Goal: Transaction & Acquisition: Purchase product/service

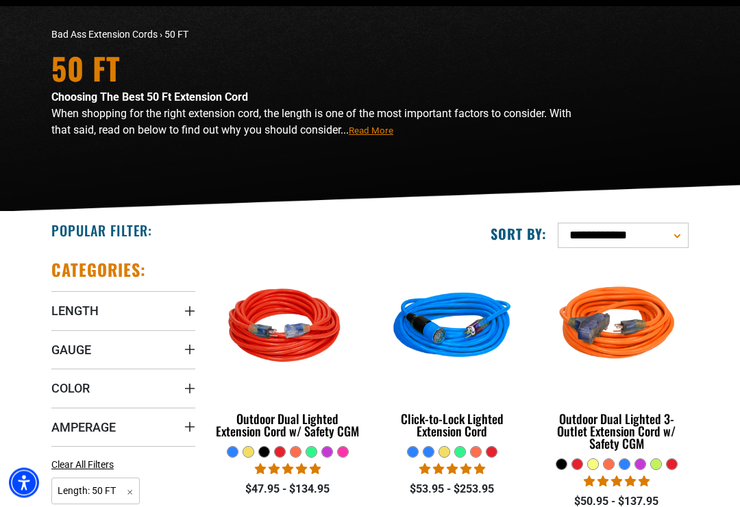
scroll to position [84, 0]
click at [83, 423] on span "Amperage" at bounding box center [83, 427] width 64 height 16
click at [130, 446] on icon at bounding box center [128, 455] width 11 height 18
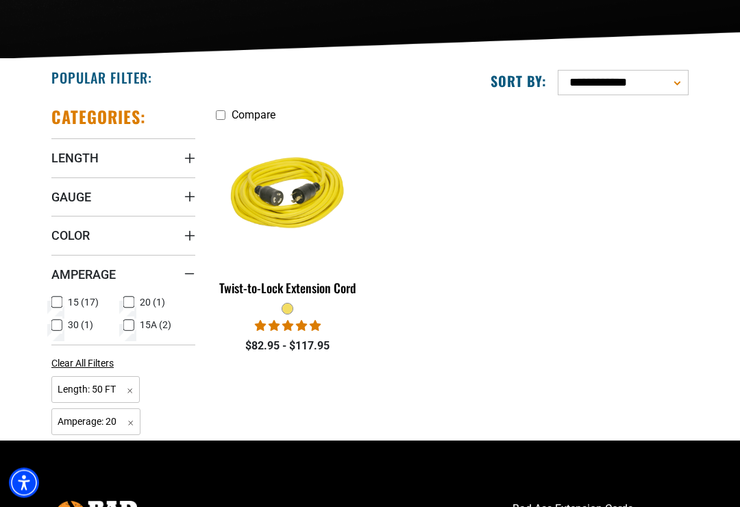
scroll to position [237, 0]
click at [55, 294] on icon at bounding box center [56, 302] width 11 height 18
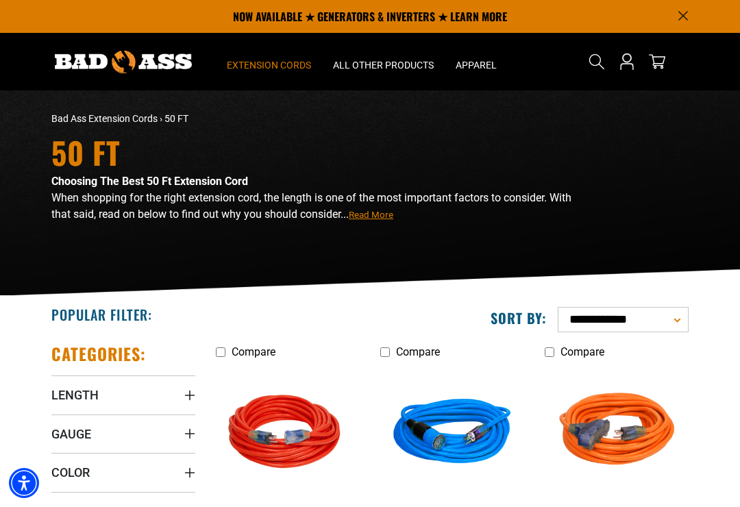
click at [271, 70] on span "Extension Cords" at bounding box center [269, 65] width 84 height 12
click at [269, 64] on span "Extension Cords" at bounding box center [269, 65] width 84 height 12
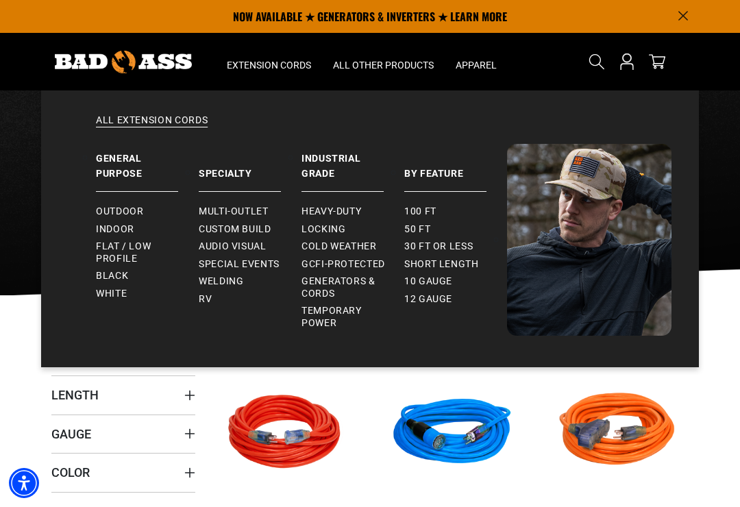
click at [329, 231] on span "Locking" at bounding box center [324, 229] width 44 height 12
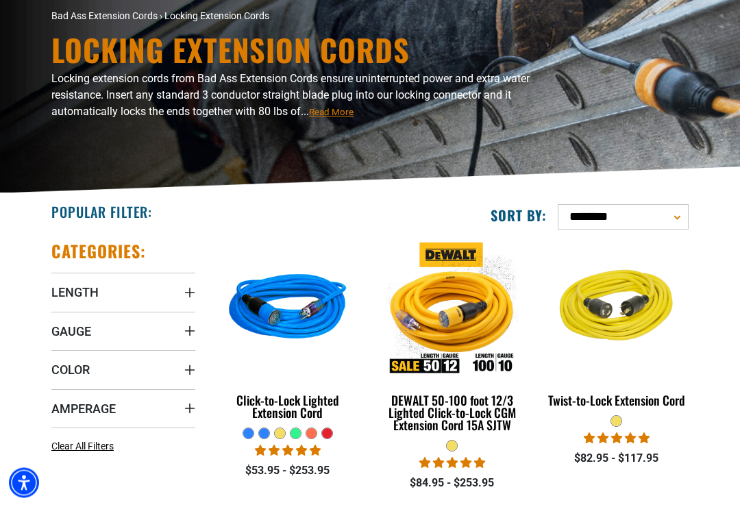
scroll to position [103, 0]
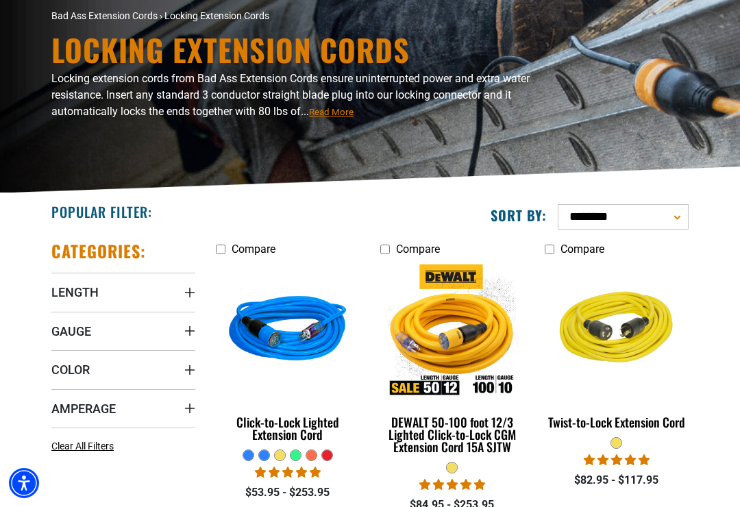
click at [462, 357] on img at bounding box center [452, 331] width 148 height 133
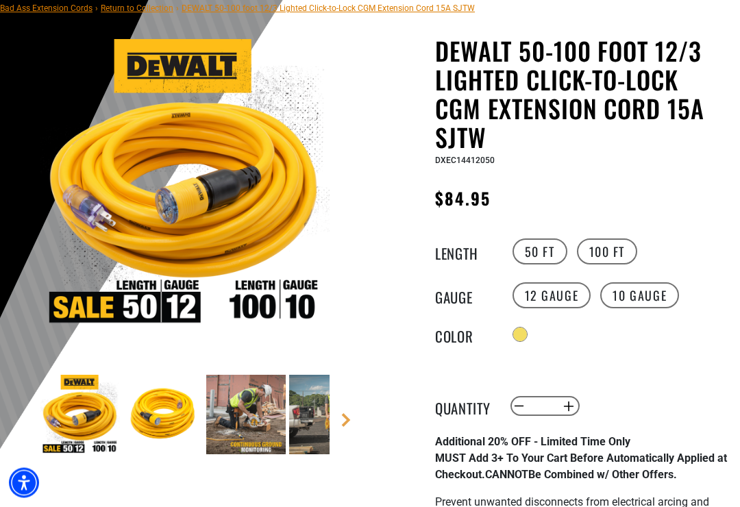
scroll to position [116, 0]
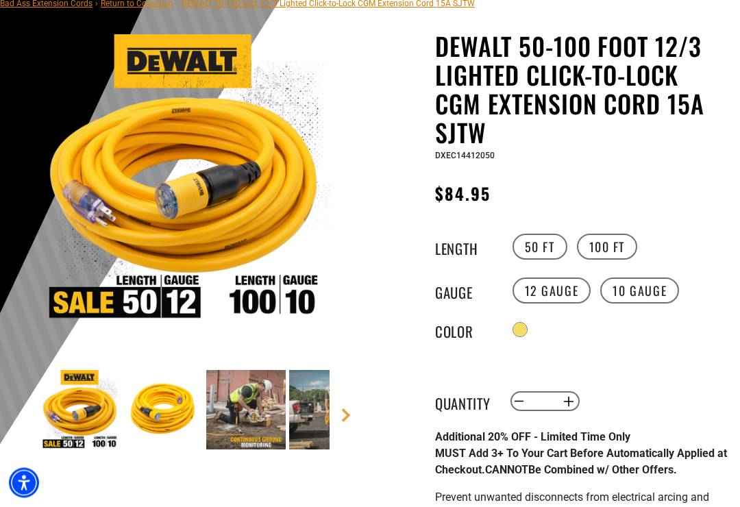
click at [649, 286] on label "10 Gauge" at bounding box center [639, 291] width 79 height 26
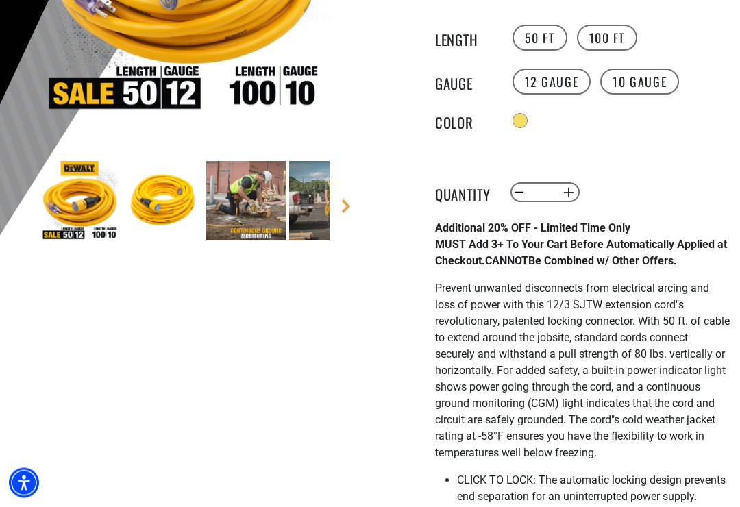
scroll to position [326, 0]
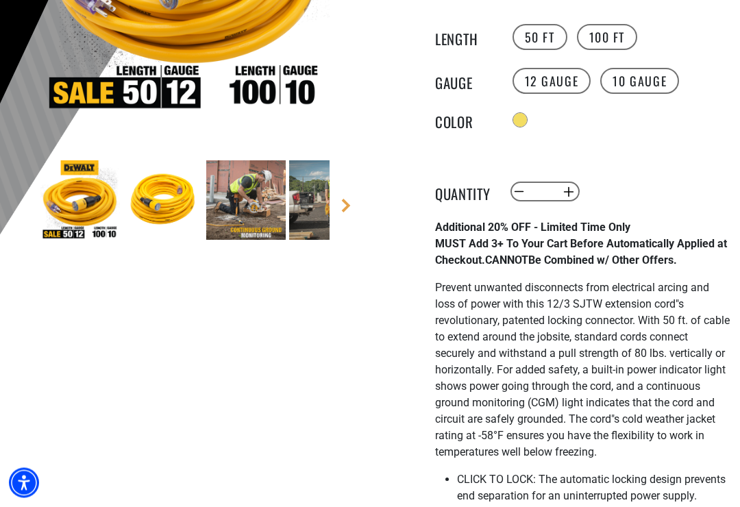
click at [570, 191] on button "Increase quantity for DEWALT 50-100 foot 12/3 Lighted Click-to-Lock CGM Extensi…" at bounding box center [569, 192] width 21 height 23
click at [573, 194] on button "Increase quantity for DEWALT 50-100 foot 12/3 Lighted Click-to-Lock CGM Extensi…" at bounding box center [569, 191] width 21 height 23
click at [569, 197] on button "Increase quantity for DEWALT 50-100 foot 12/3 Lighted Click-to-Lock CGM Extensi…" at bounding box center [569, 191] width 21 height 23
click at [573, 199] on button "Increase quantity for DEWALT 50-100 foot 12/3 Lighted Click-to-Lock CGM Extensi…" at bounding box center [569, 191] width 21 height 23
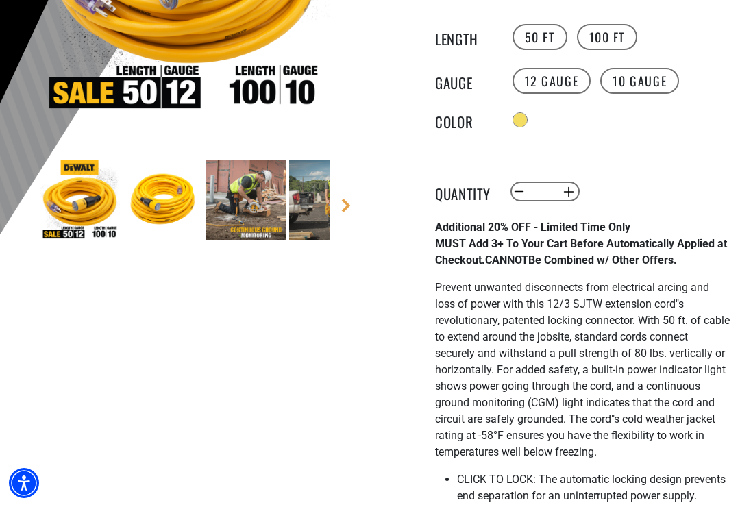
click at [573, 196] on button "Increase quantity for DEWALT 50-100 foot 12/3 Lighted Click-to-Lock CGM Extensi…" at bounding box center [569, 191] width 21 height 23
click at [571, 198] on button "Increase quantity for DEWALT 50-100 foot 12/3 Lighted Click-to-Lock CGM Extensi…" at bounding box center [569, 191] width 21 height 23
click at [575, 195] on button "Increase quantity for DEWALT 50-100 foot 12/3 Lighted Click-to-Lock CGM Extensi…" at bounding box center [569, 191] width 21 height 23
click at [574, 192] on button "Increase quantity for DEWALT 50-100 foot 12/3 Lighted Click-to-Lock CGM Extensi…" at bounding box center [569, 191] width 21 height 23
click at [517, 197] on button "Decrease quantity for DEWALT 50-100 foot 12/3 Lighted Click-to-Lock CGM Extensi…" at bounding box center [519, 191] width 21 height 23
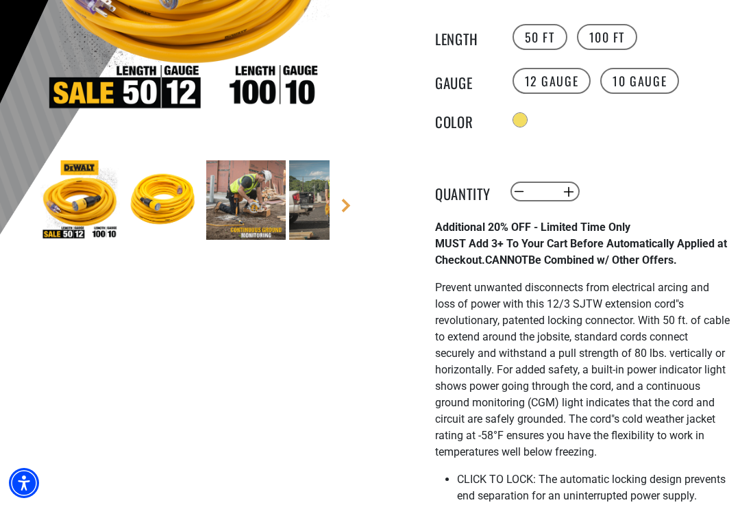
type input "*"
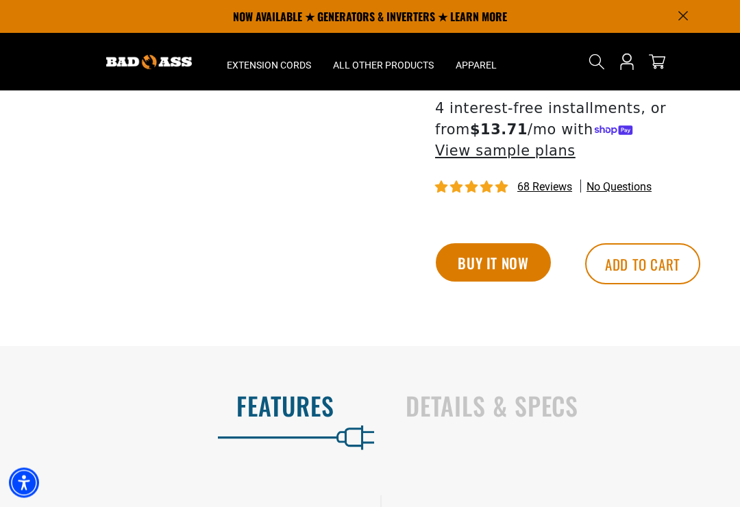
scroll to position [1289, 0]
click at [655, 243] on button "Add to cart" at bounding box center [642, 263] width 115 height 41
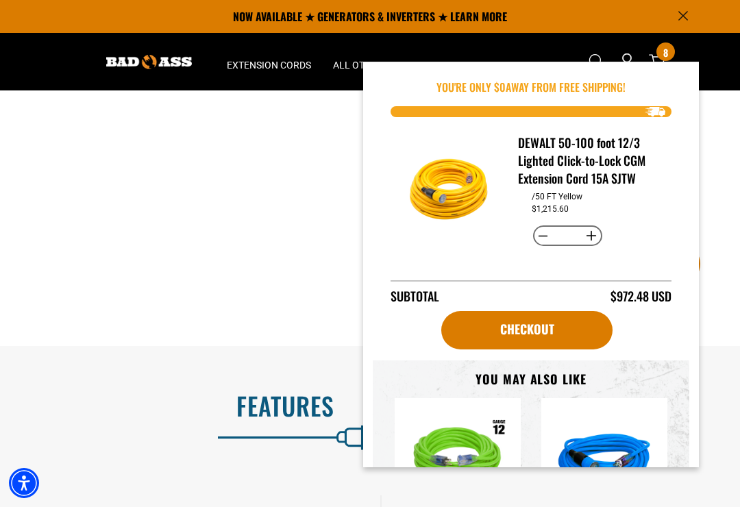
scroll to position [0, 0]
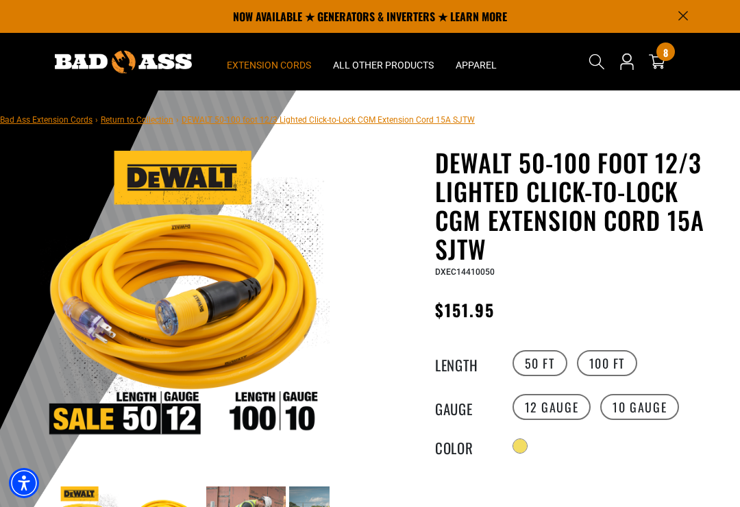
click at [270, 63] on span "Extension Cords" at bounding box center [269, 65] width 84 height 12
click at [277, 75] on div "All Extension Cords General Purpose Outdoor Indoor" at bounding box center [269, 235] width 106 height 322
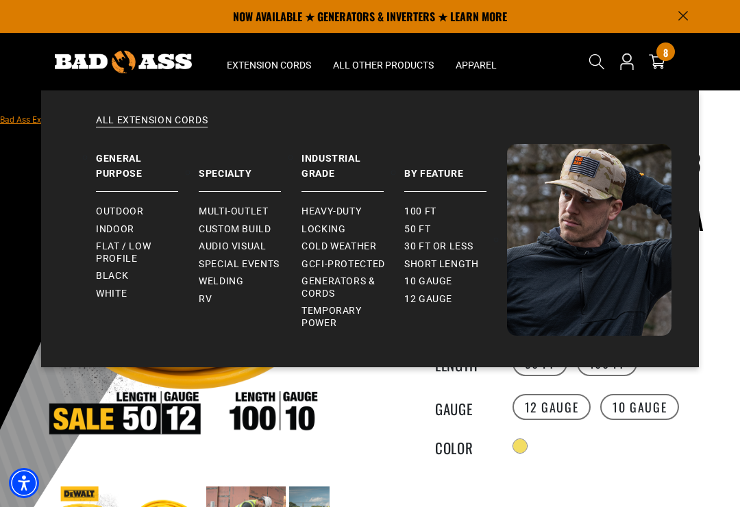
click at [258, 208] on span "Multi-Outlet" at bounding box center [234, 212] width 70 height 12
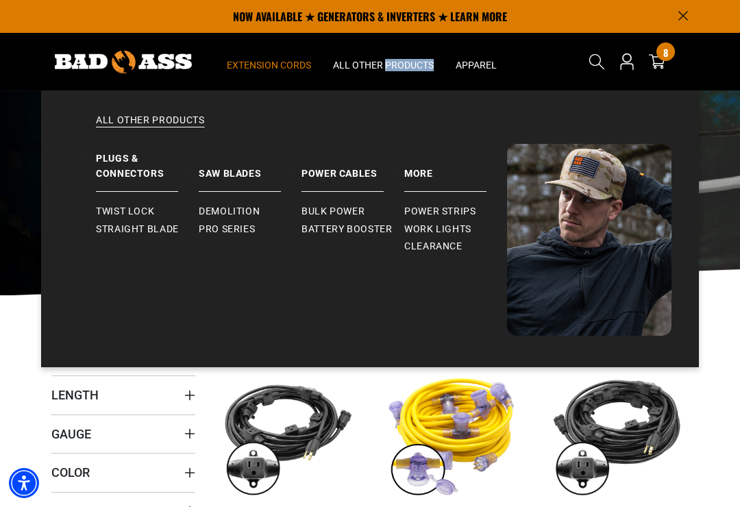
click at [469, 204] on link "Power Strips" at bounding box center [455, 212] width 103 height 18
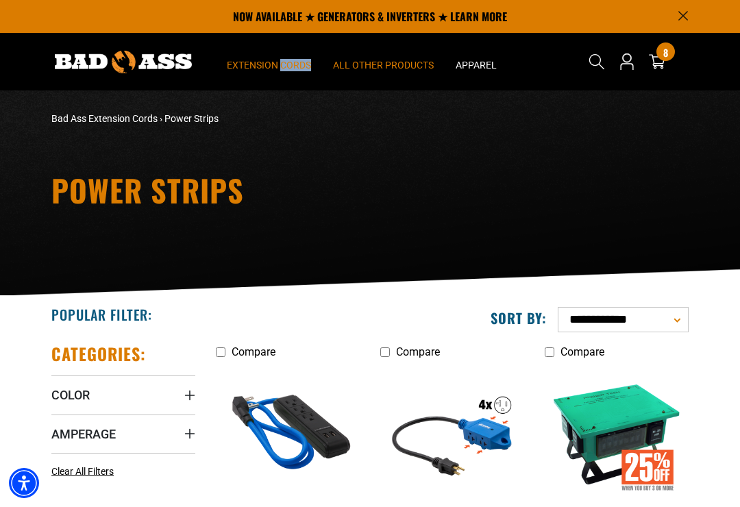
click at [258, 67] on span "Extension Cords" at bounding box center [269, 65] width 84 height 12
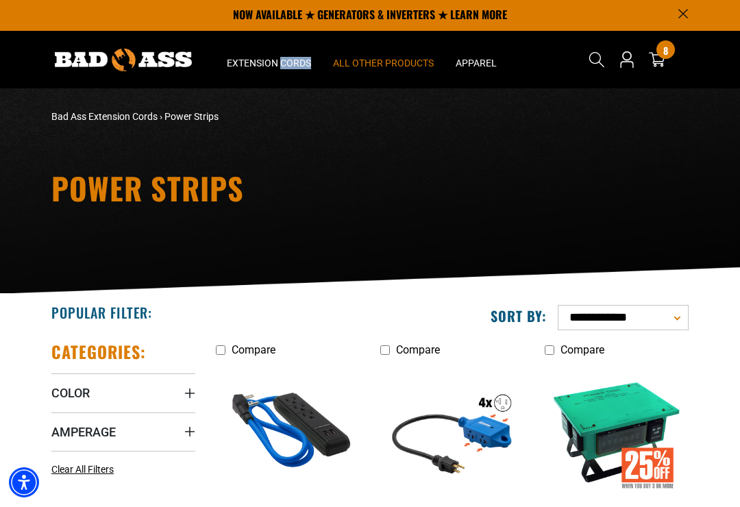
click at [284, 138] on div "Power Strips" at bounding box center [370, 192] width 740 height 206
click at [267, 75] on div "All Extension Cords General Purpose Outdoor Indoor" at bounding box center [269, 234] width 106 height 322
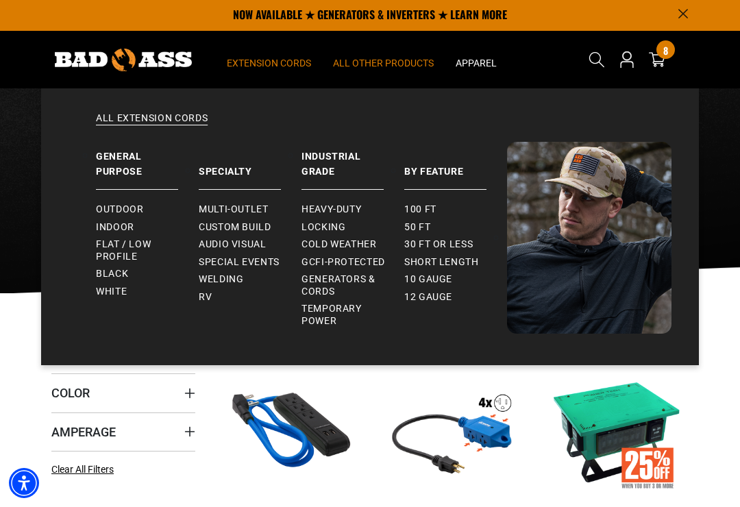
click at [273, 73] on summary "Extension Cords" at bounding box center [269, 60] width 106 height 58
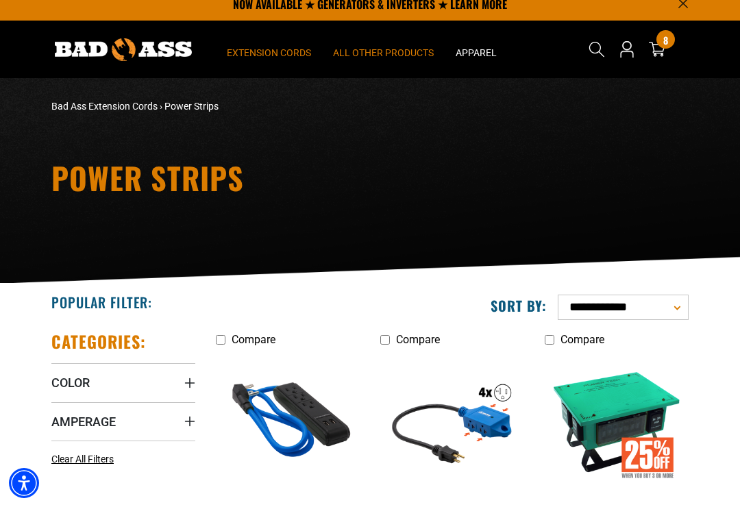
scroll to position [0, 0]
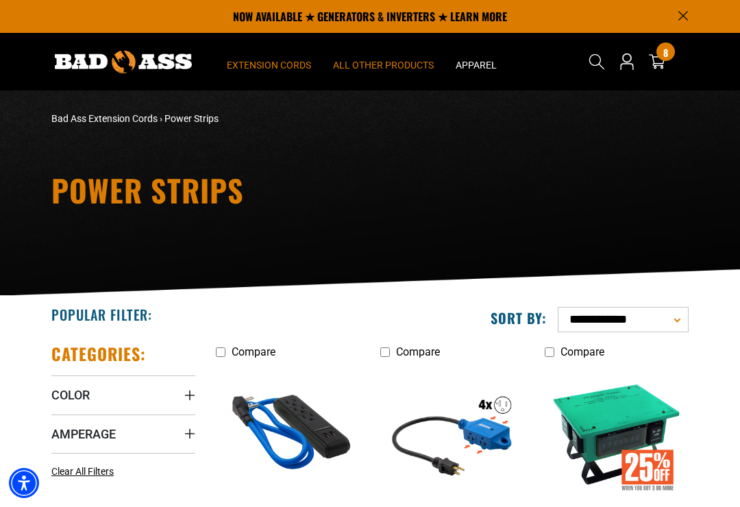
click at [268, 64] on span "Extension Cords" at bounding box center [269, 65] width 84 height 12
click at [268, 67] on span "Extension Cords" at bounding box center [269, 65] width 84 height 12
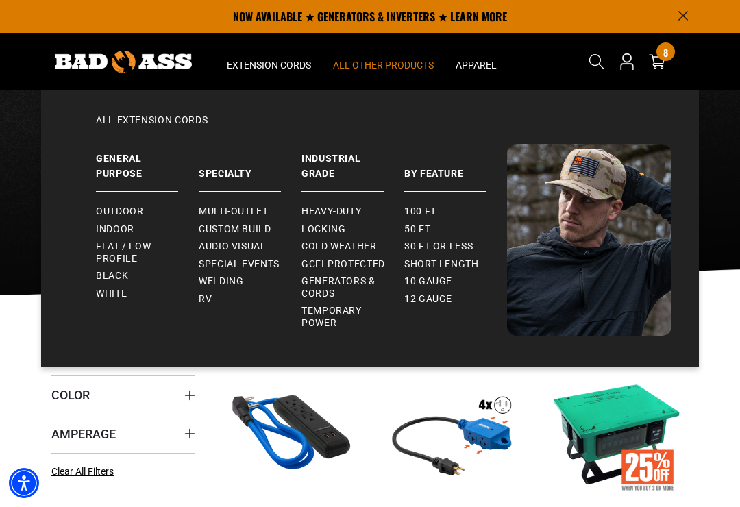
click at [319, 321] on span "Temporary Power" at bounding box center [348, 317] width 92 height 24
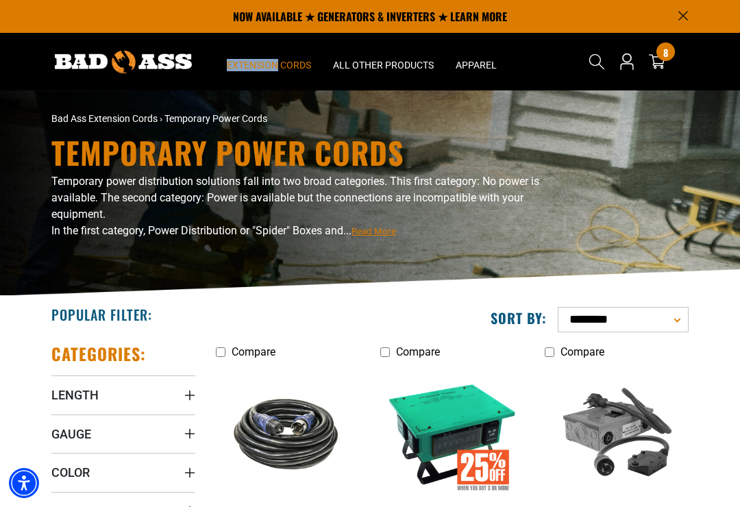
click at [296, 70] on span "Extension Cords" at bounding box center [269, 65] width 84 height 12
click at [302, 62] on span "Extension Cords" at bounding box center [269, 65] width 84 height 12
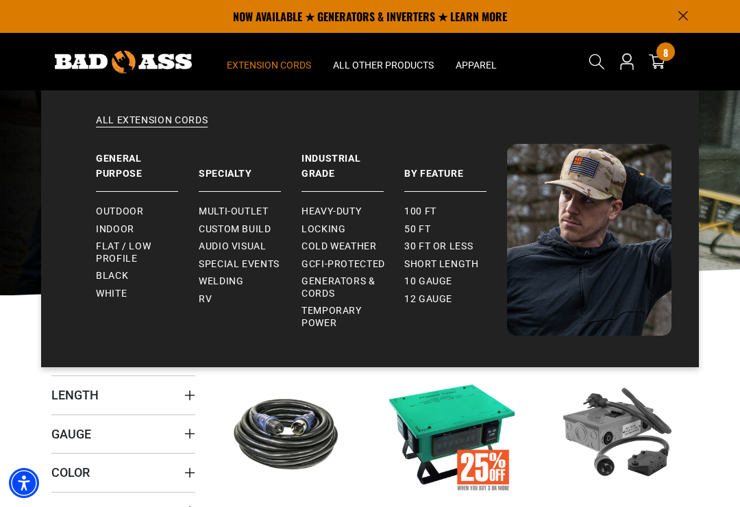
click at [327, 228] on span "Locking" at bounding box center [324, 229] width 44 height 12
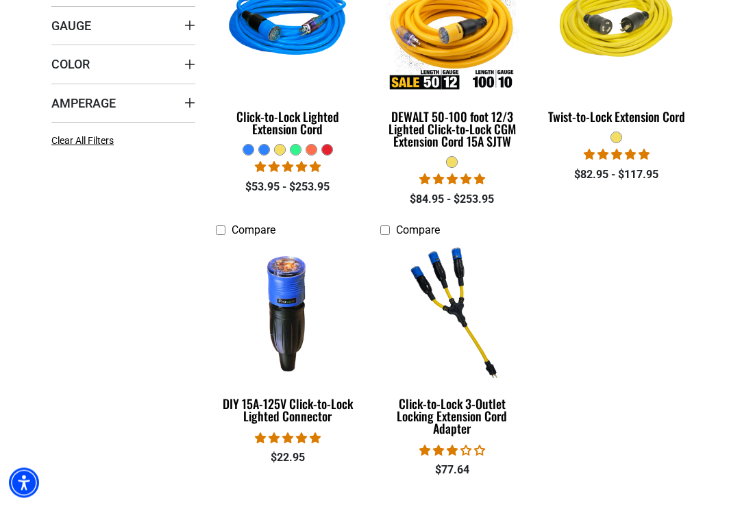
scroll to position [411, 0]
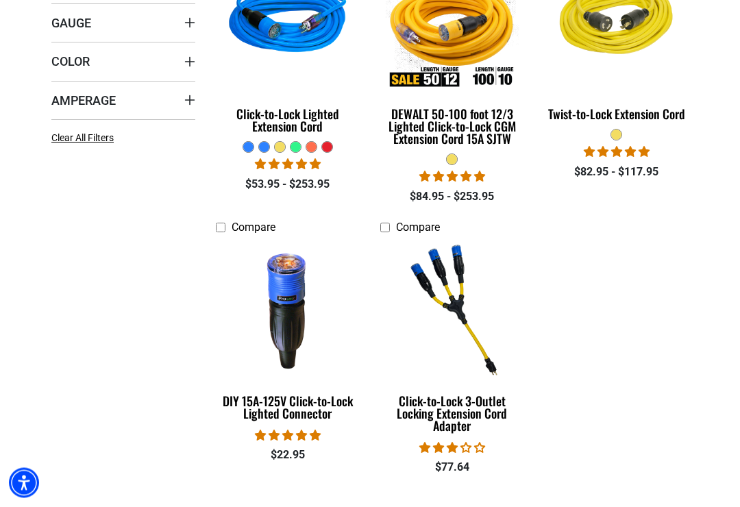
click at [458, 412] on div "Click-to-Lock 3-Outlet Locking Extension Cord Adapter" at bounding box center [452, 414] width 144 height 37
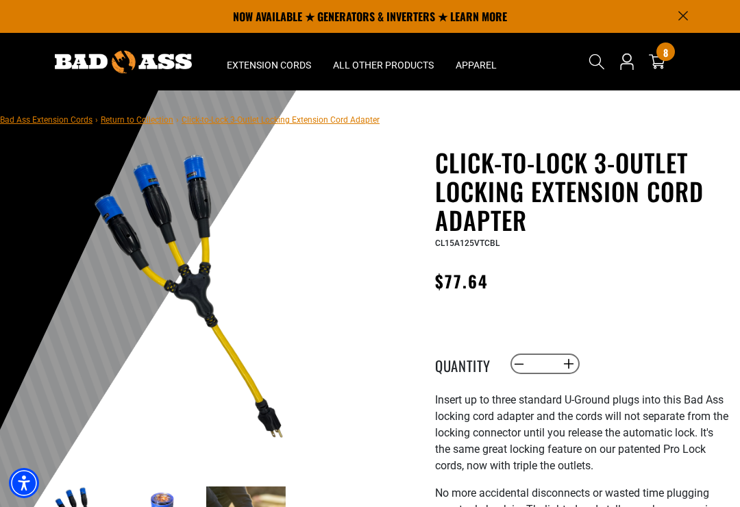
click at [566, 369] on button "Increase quantity for Click-to-Lock 3-Outlet Locking Extension Cord Adapter" at bounding box center [569, 363] width 21 height 23
click at [570, 367] on button "Increase quantity for Click-to-Lock 3-Outlet Locking Extension Cord Adapter" at bounding box center [569, 363] width 21 height 23
click at [569, 366] on button "Increase quantity for Click-to-Lock 3-Outlet Locking Extension Cord Adapter" at bounding box center [569, 363] width 21 height 23
type input "*"
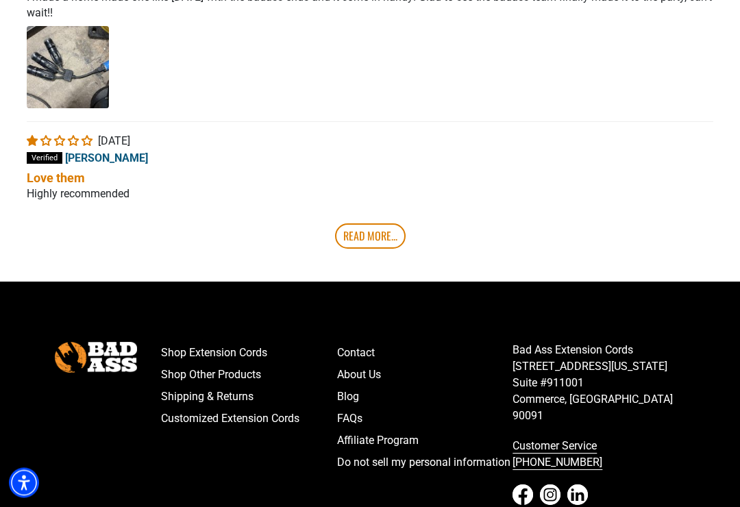
scroll to position [2727, 0]
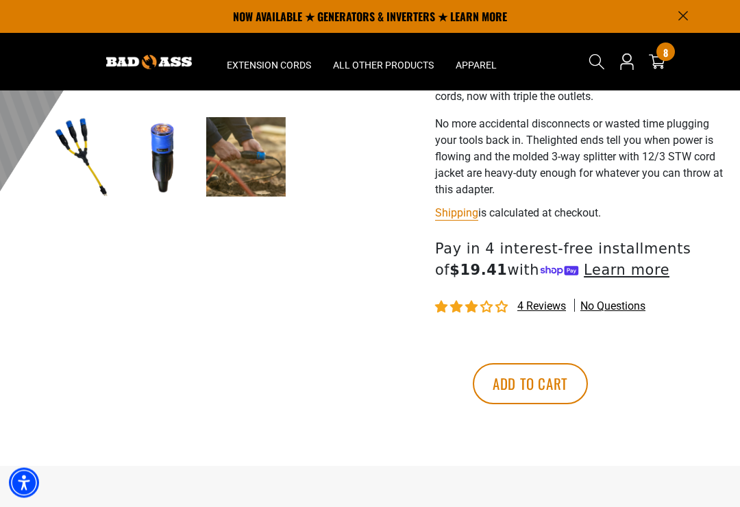
click at [588, 378] on button "Add to cart" at bounding box center [530, 384] width 115 height 41
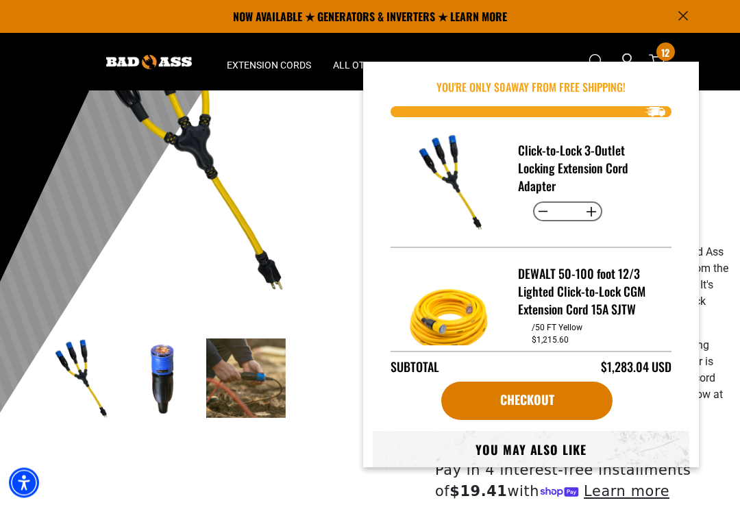
scroll to position [0, 0]
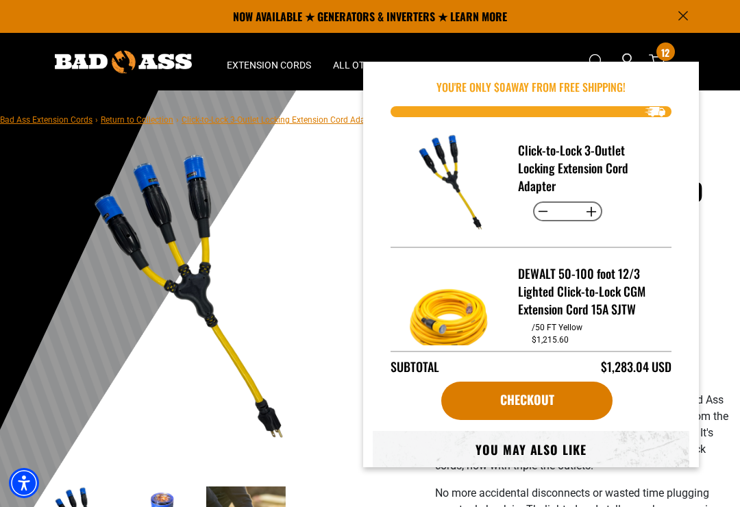
click at [393, 230] on div "Click-to-Lock 3-Outlet Locking Extension Cord Adapter Decrease quantity for Cli…" at bounding box center [531, 191] width 281 height 114
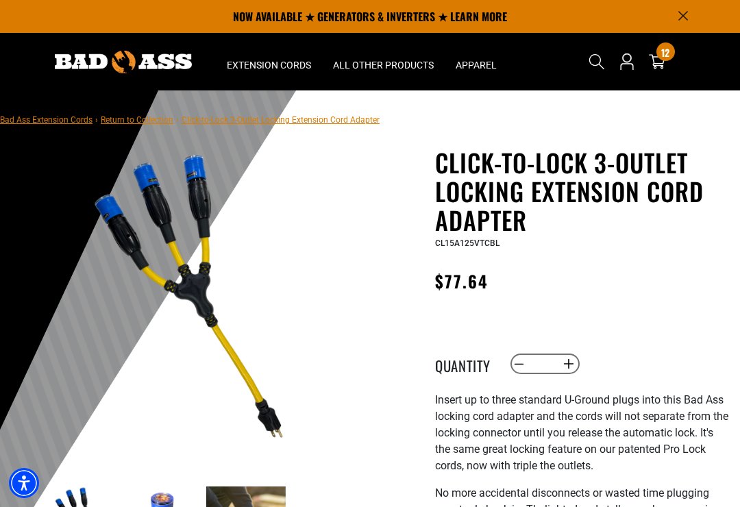
click at [657, 52] on div "12 12 items" at bounding box center [666, 51] width 19 height 19
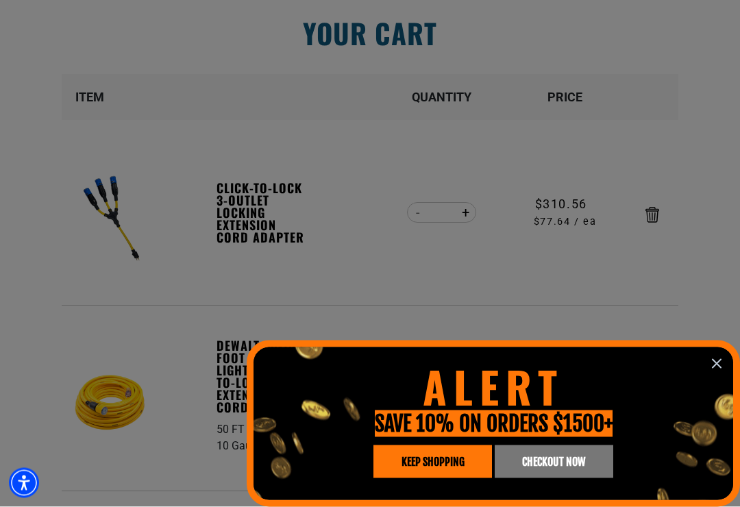
scroll to position [116, 0]
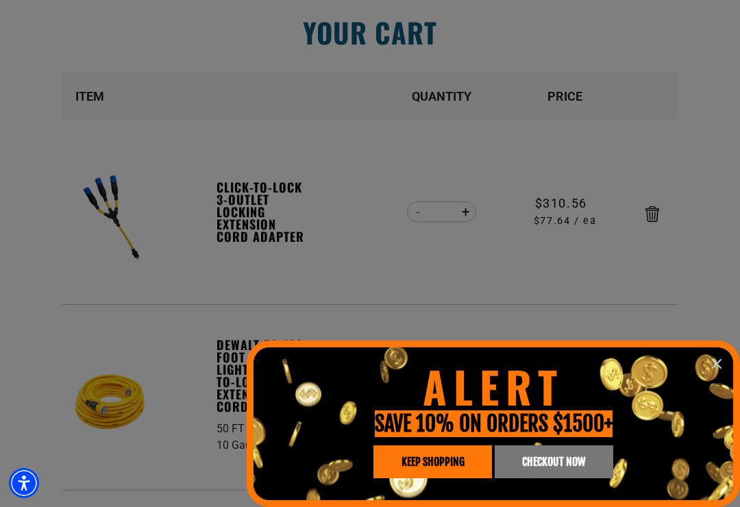
click at [553, 473] on link "CHECKOUT NOW" at bounding box center [554, 462] width 119 height 33
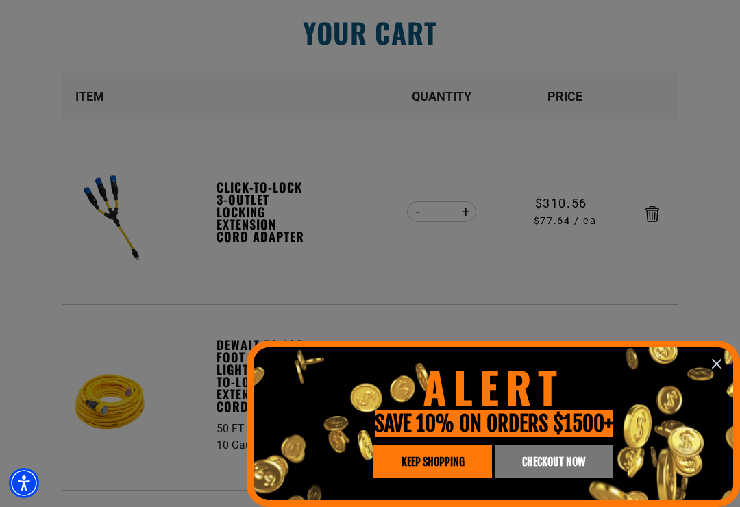
scroll to position [121, 0]
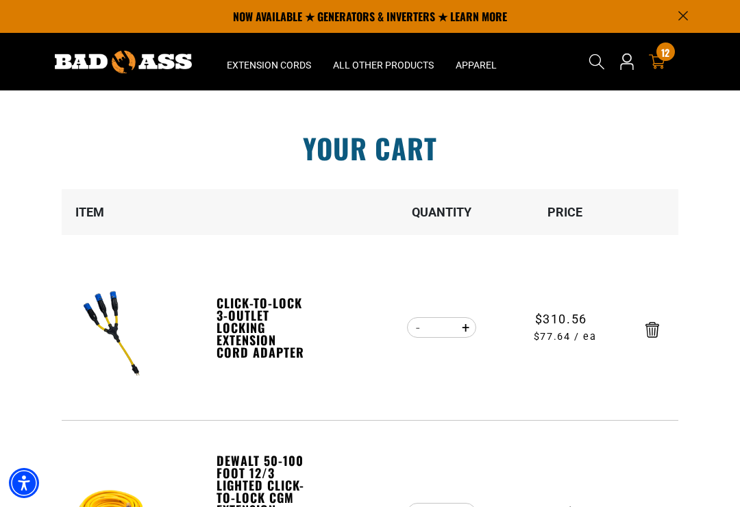
click at [618, 67] on link "Open this option" at bounding box center [627, 62] width 22 height 58
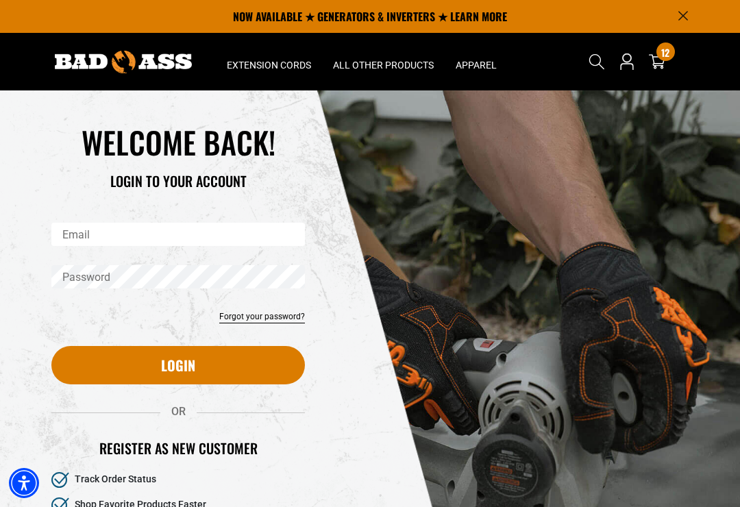
click at [658, 62] on icon at bounding box center [657, 61] width 16 height 16
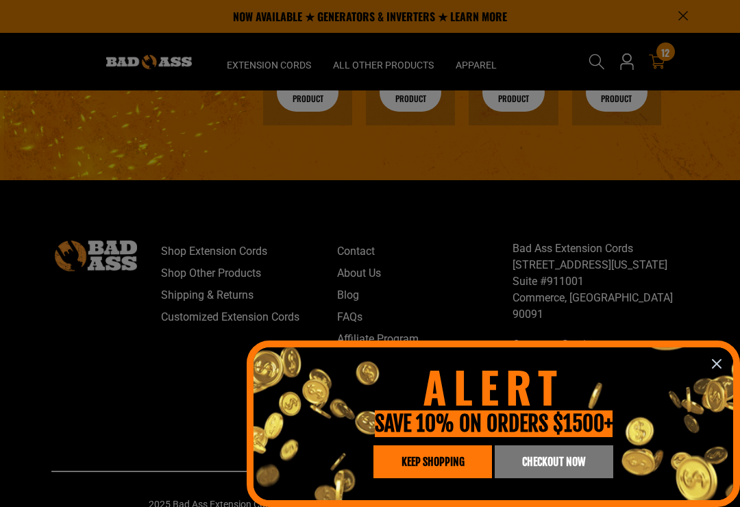
click at [419, 467] on span "KEEP SHOPPING" at bounding box center [433, 462] width 63 height 11
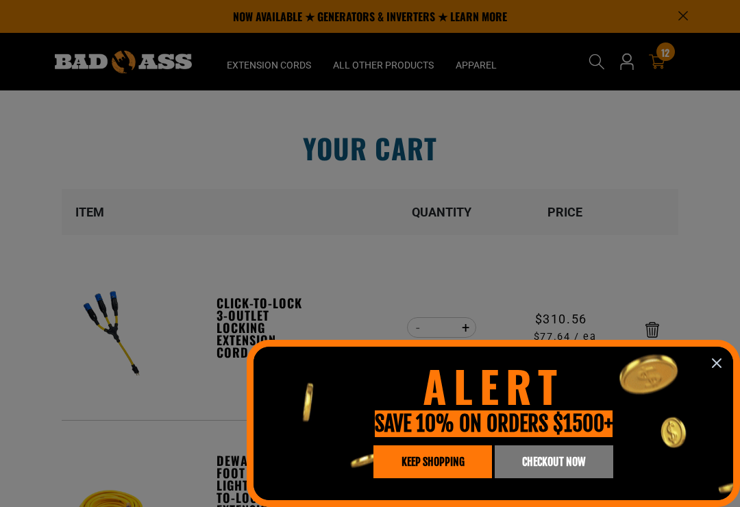
click at [714, 359] on icon "information" at bounding box center [717, 363] width 16 height 16
